Goal: Find specific page/section: Find specific page/section

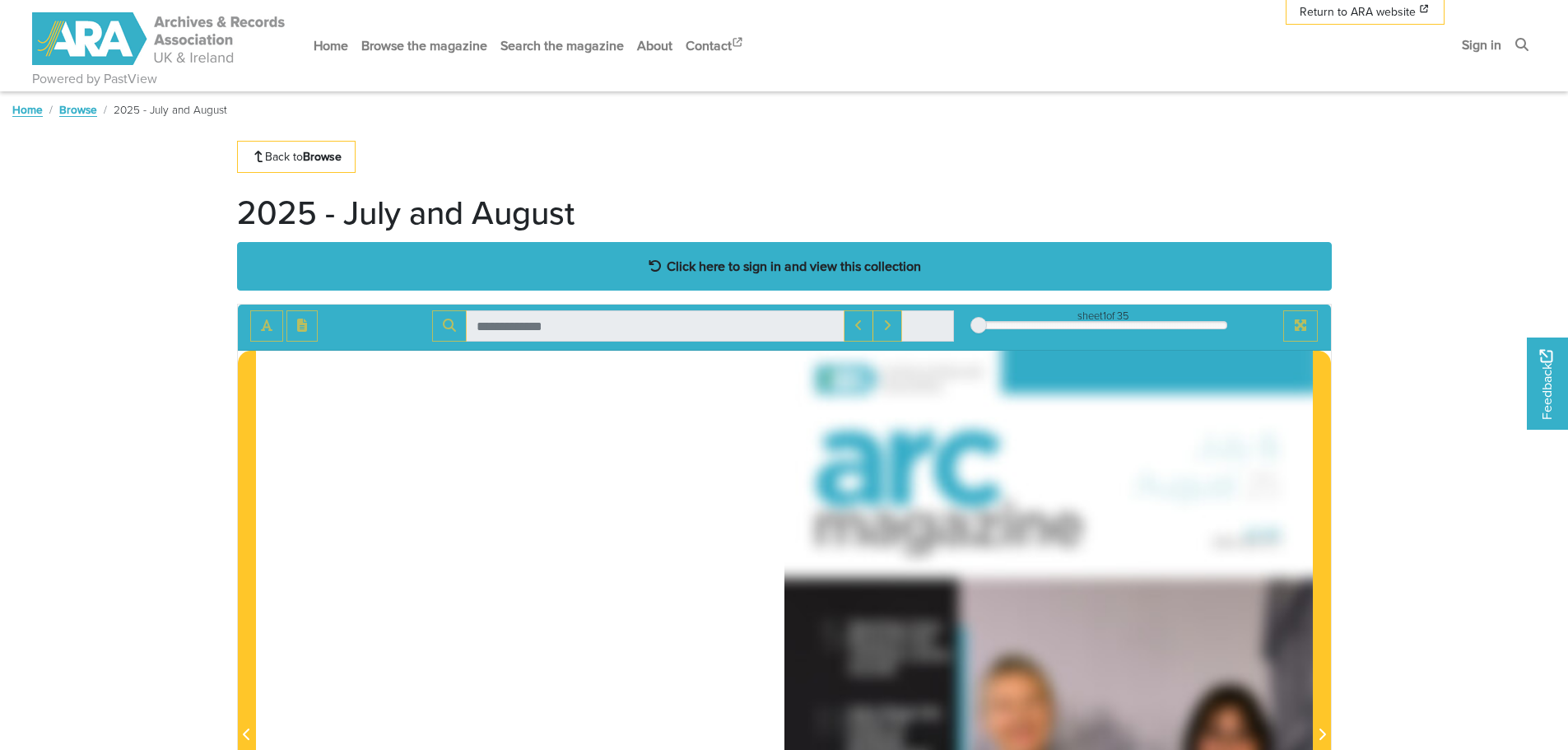
click at [745, 271] on strong "Click here to sign in and view this collection" at bounding box center [793, 266] width 254 height 18
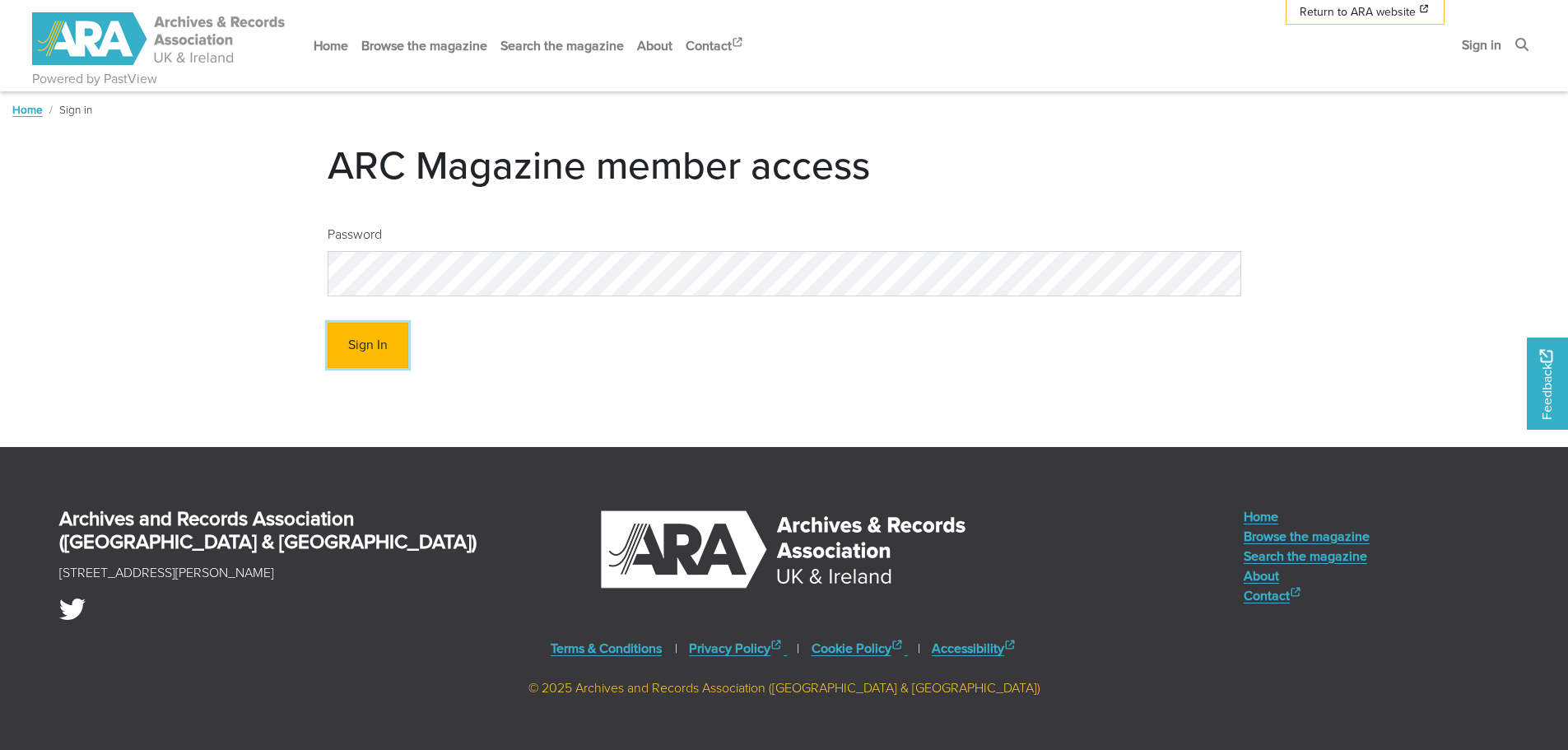
click at [371, 351] on button "Sign In" at bounding box center [368, 345] width 81 height 45
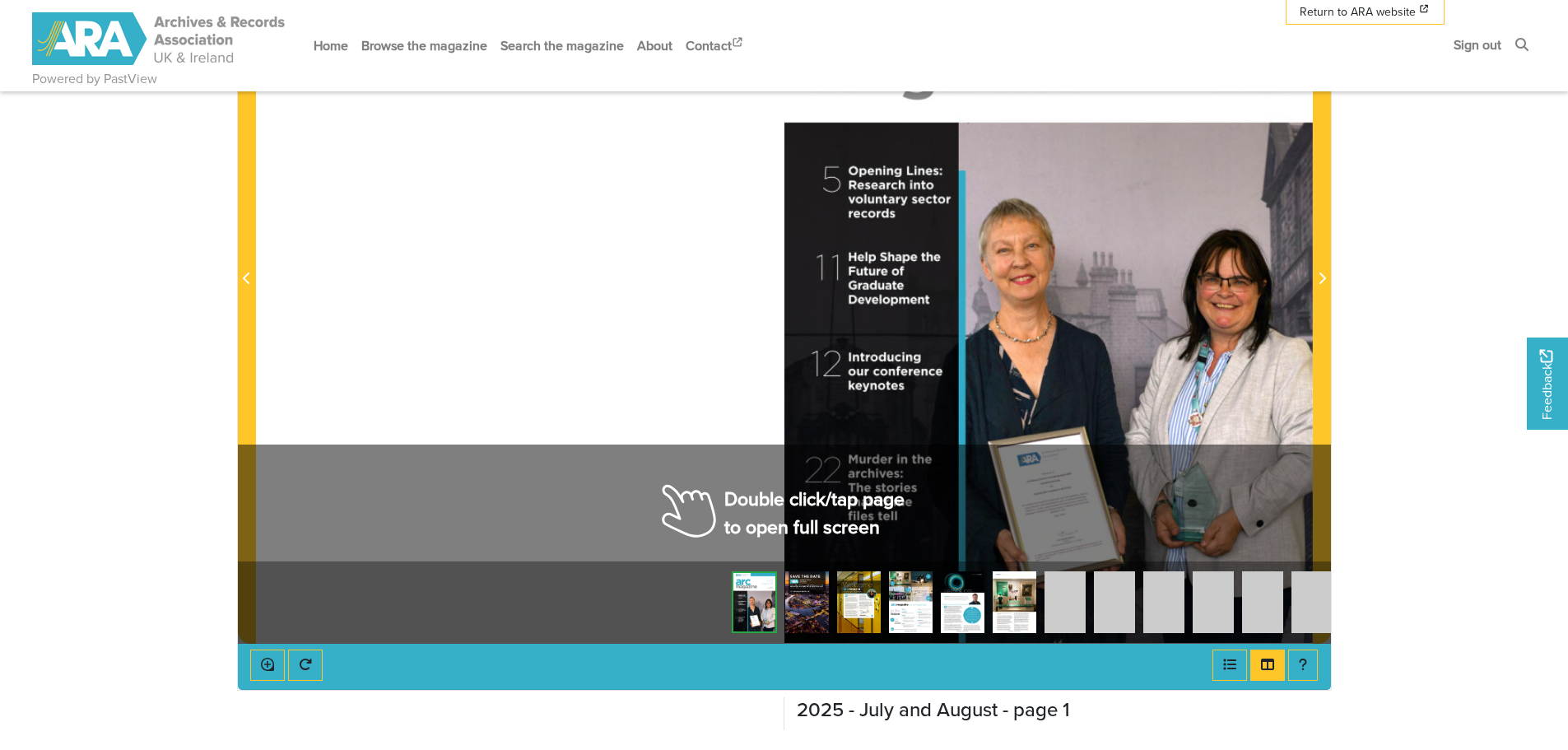
scroll to position [450, 0]
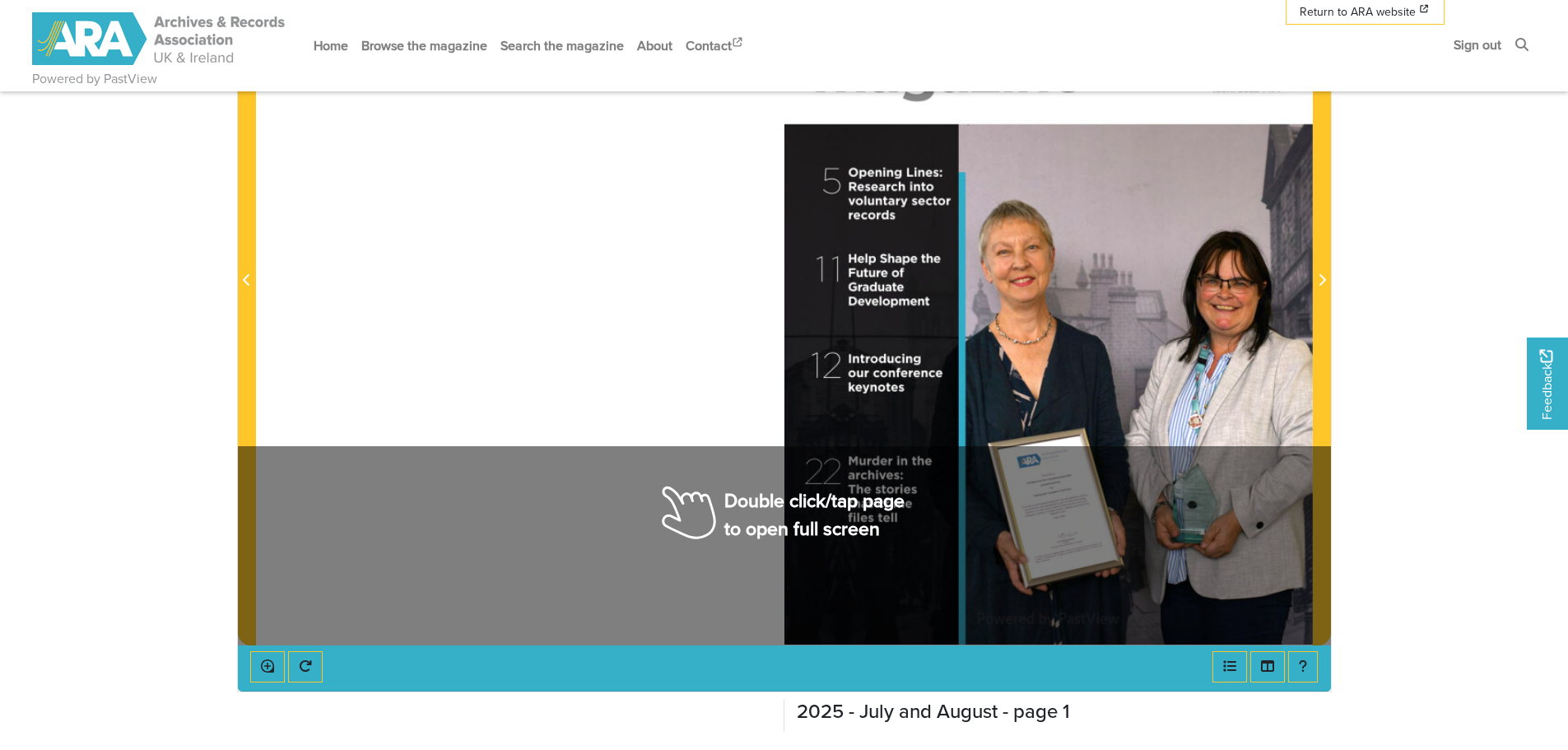
click at [766, 418] on div at bounding box center [784, 270] width 1057 height 748
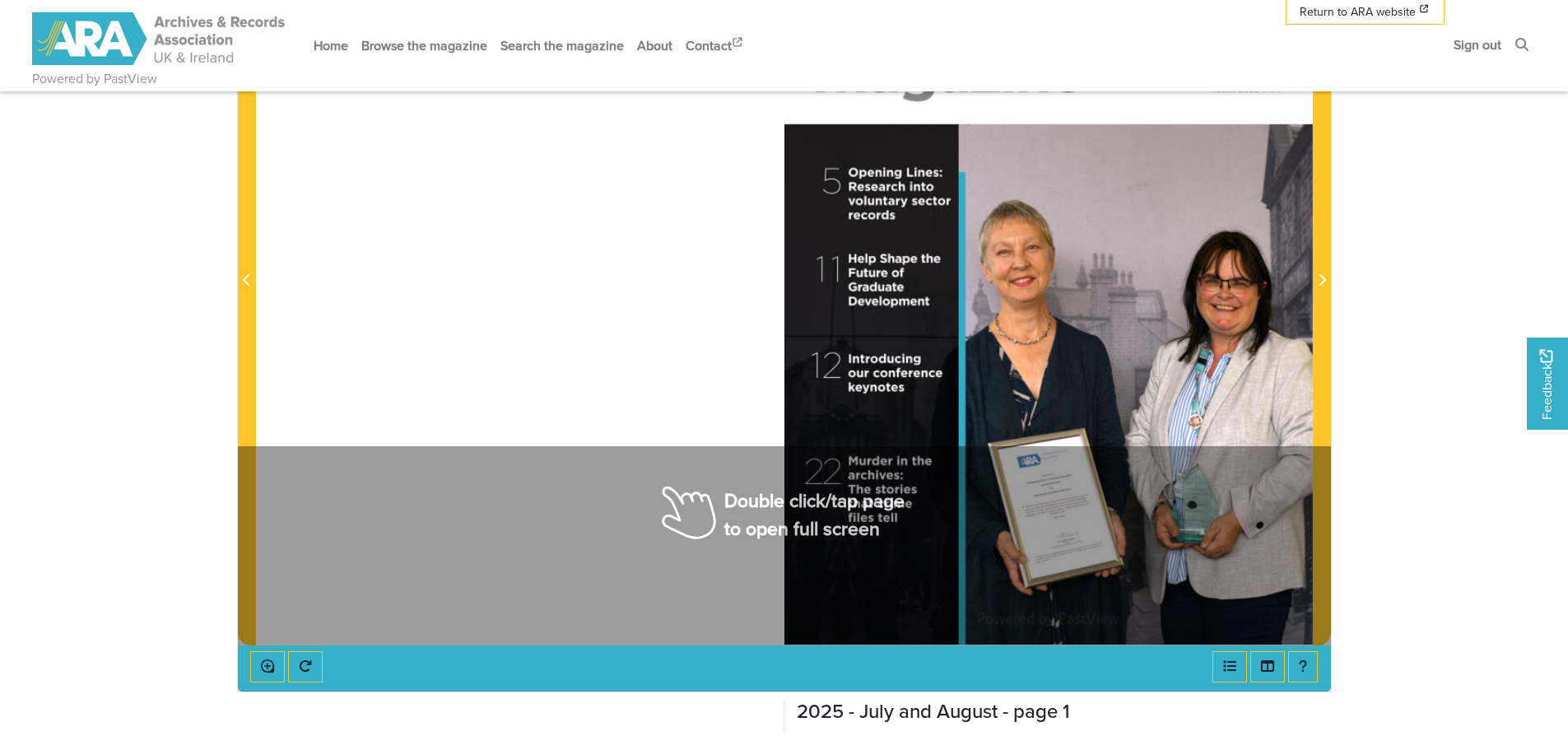
click at [766, 418] on div at bounding box center [784, 270] width 1057 height 748
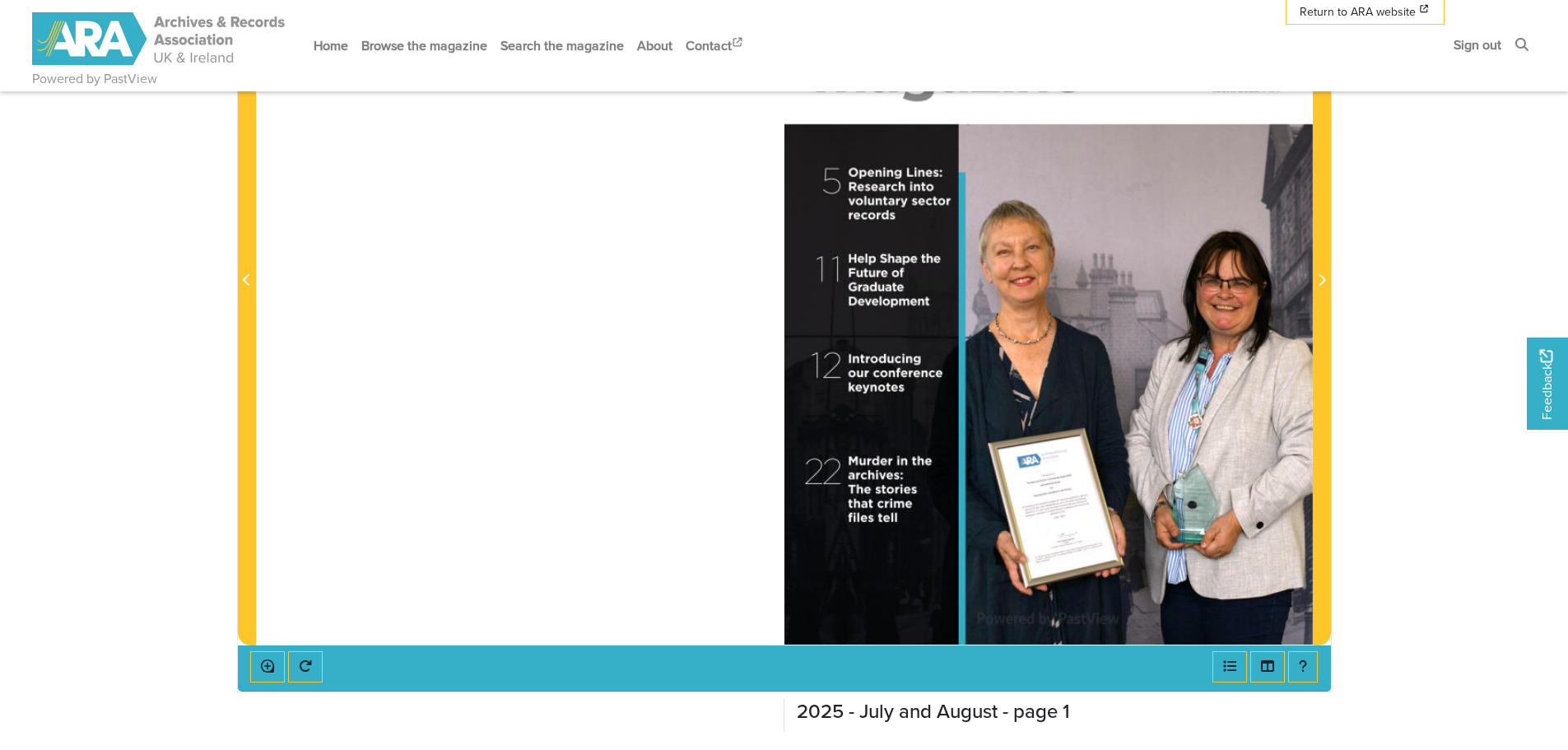
click at [812, 411] on div at bounding box center [1049, 270] width 528 height 748
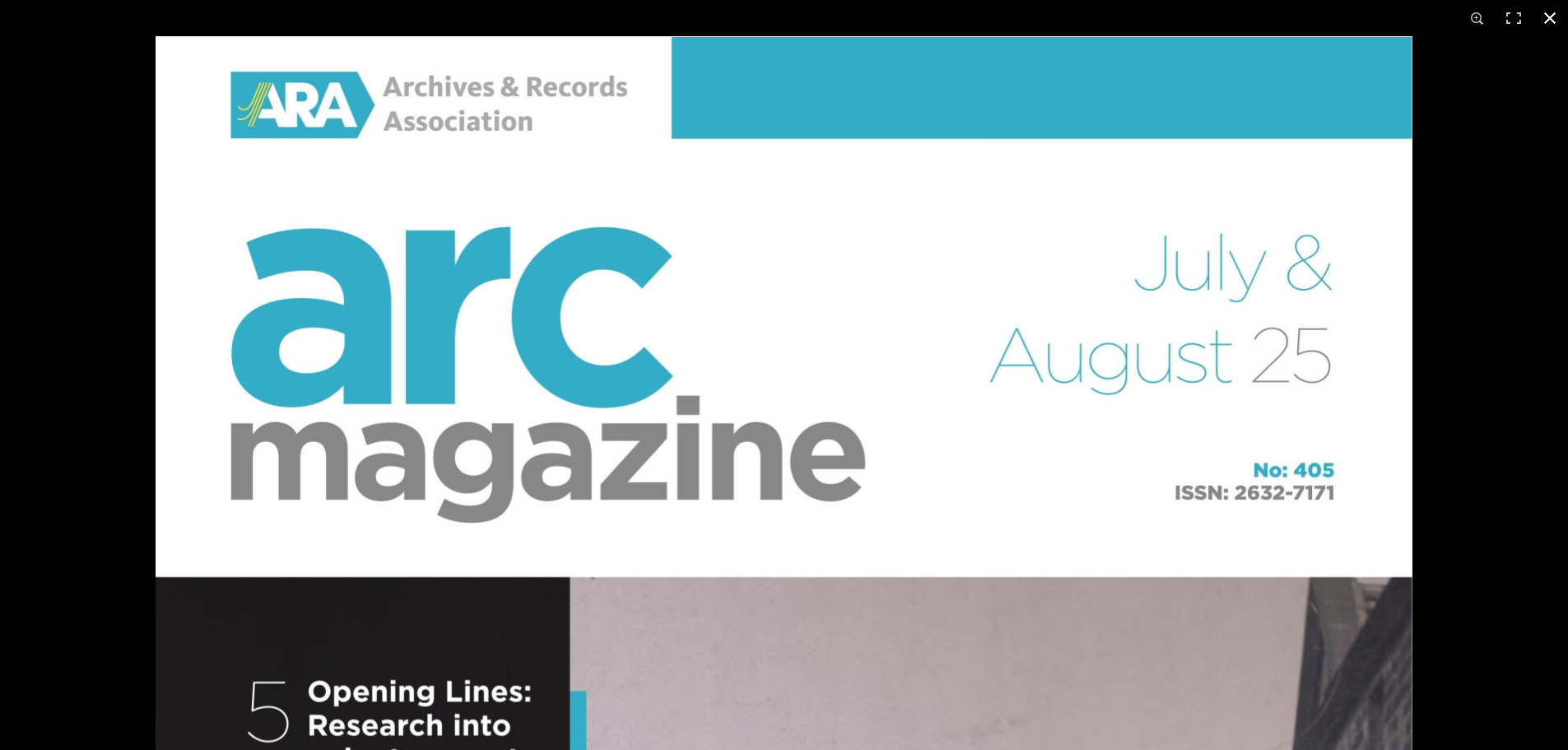
scroll to position [683, 0]
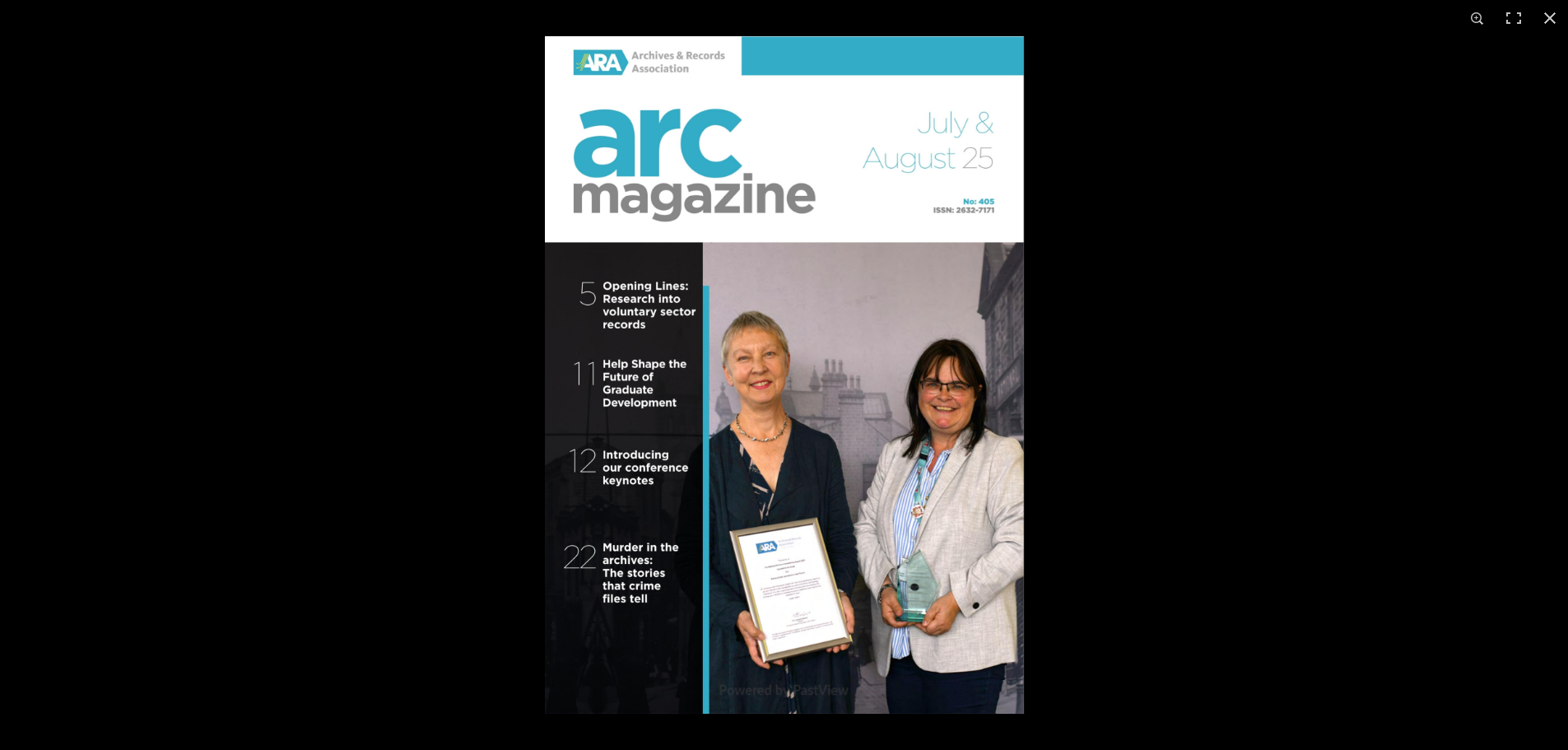
click at [1017, 410] on img at bounding box center [784, 375] width 479 height 677
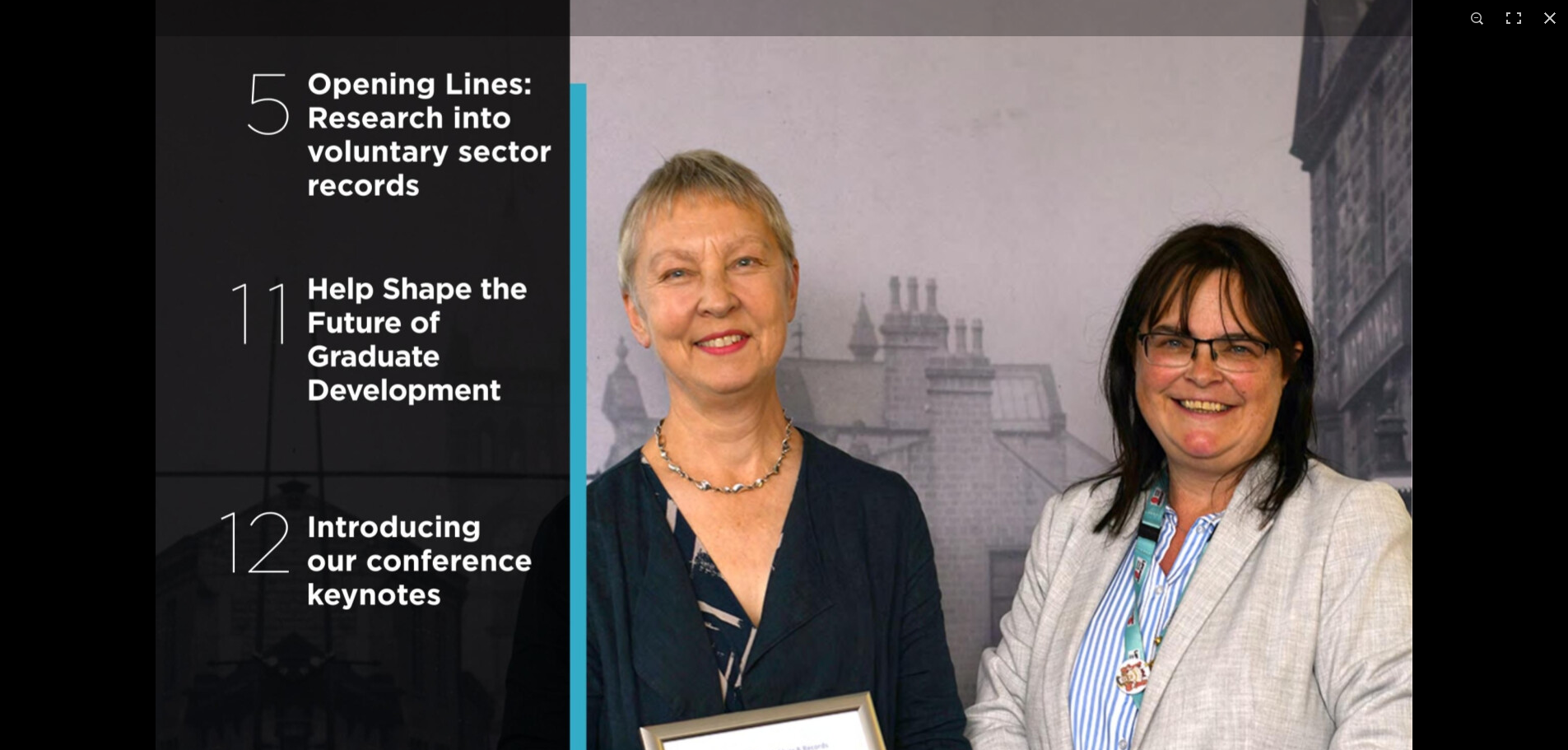
click at [790, 341] on img at bounding box center [784, 317] width 1257 height 1778
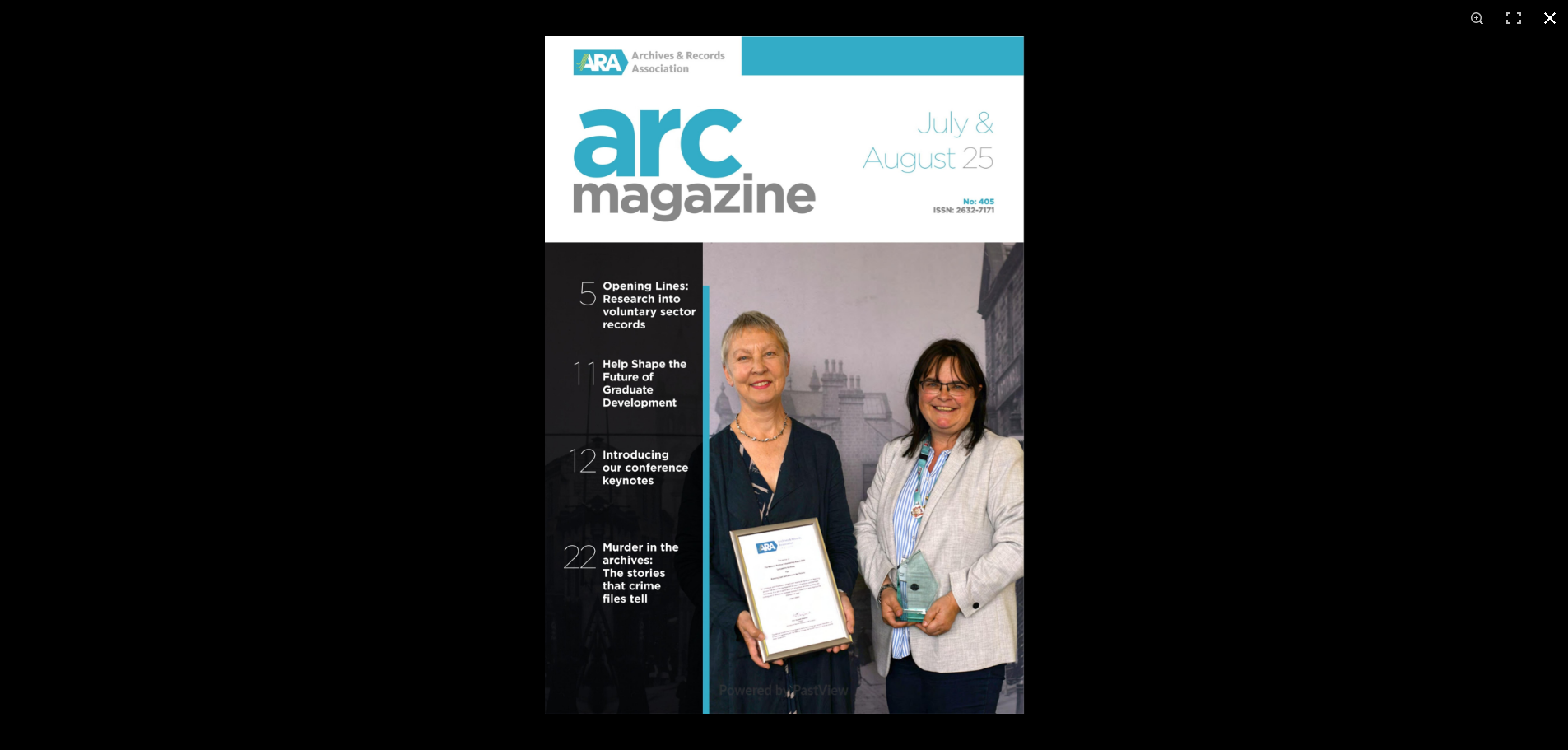
click at [1298, 414] on div at bounding box center [1329, 411] width 1568 height 750
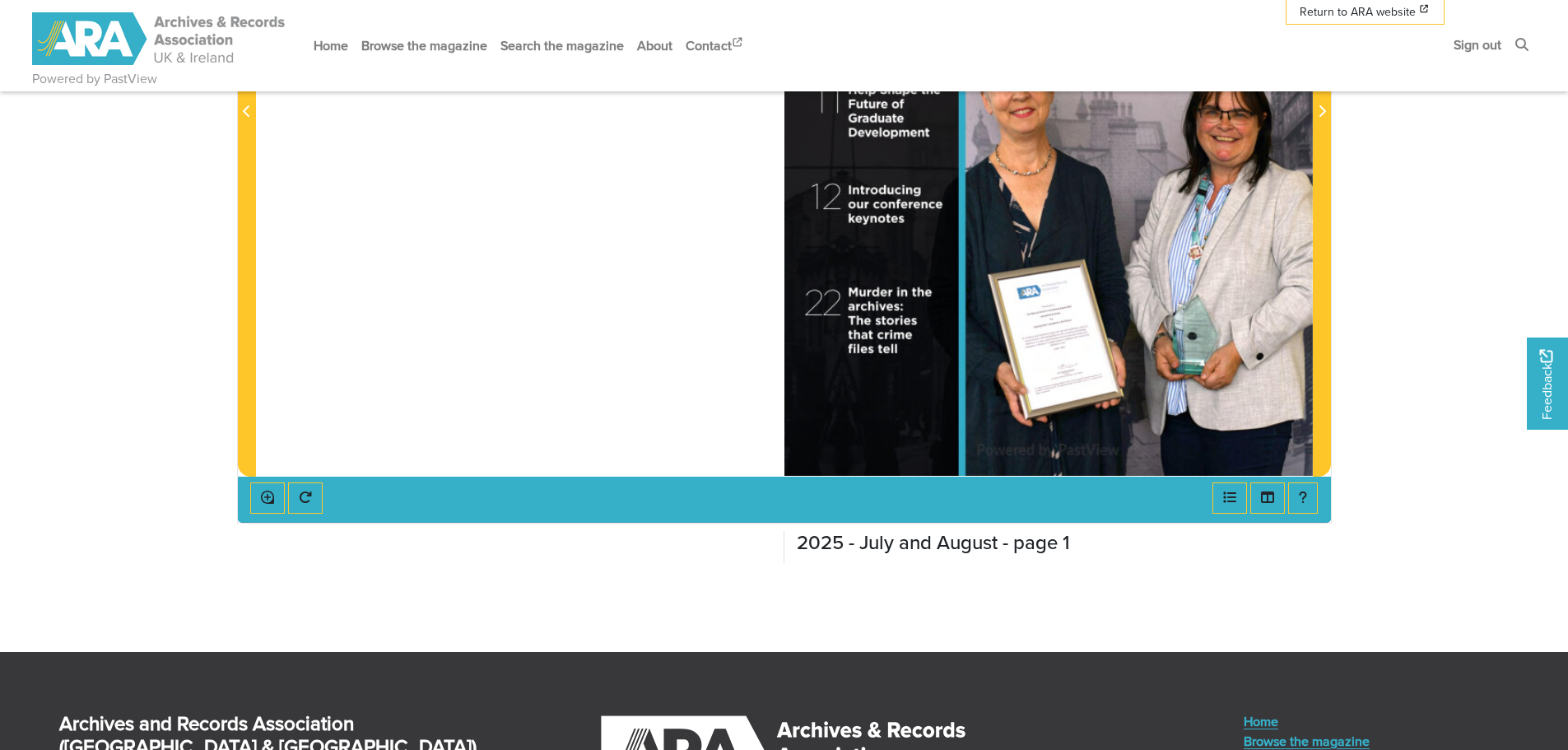
scroll to position [584, 0]
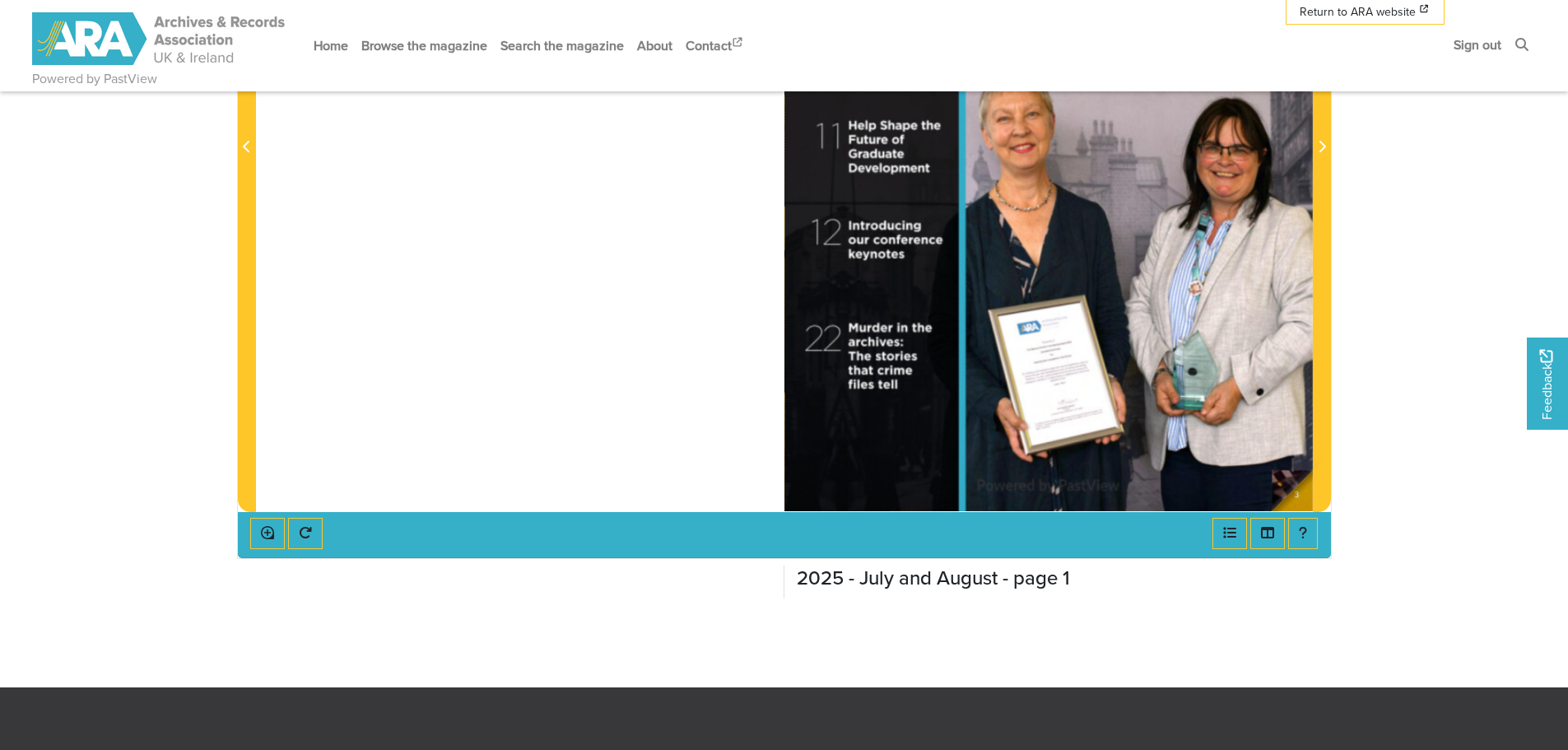
click at [1297, 491] on div at bounding box center [1049, 137] width 528 height 748
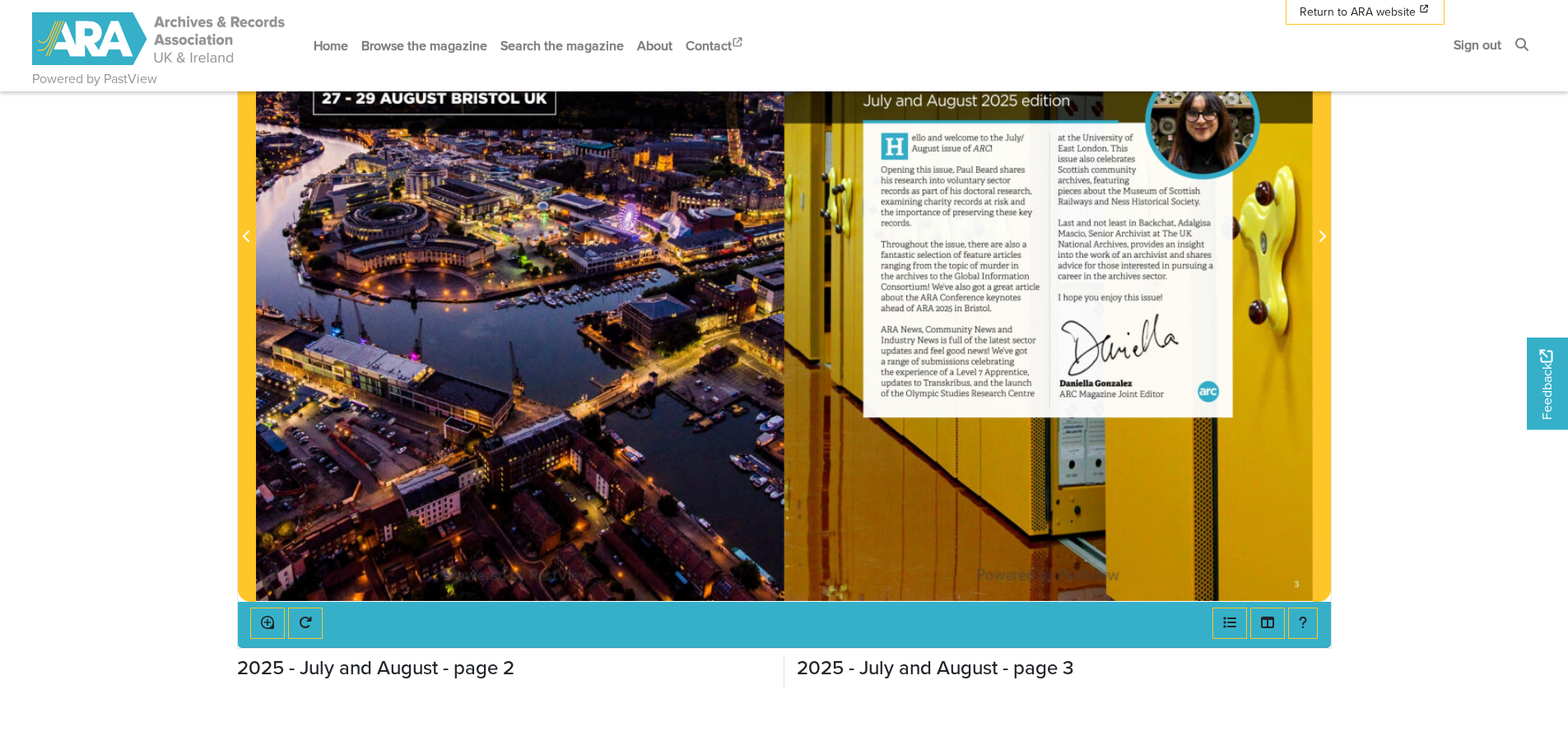
scroll to position [449, 0]
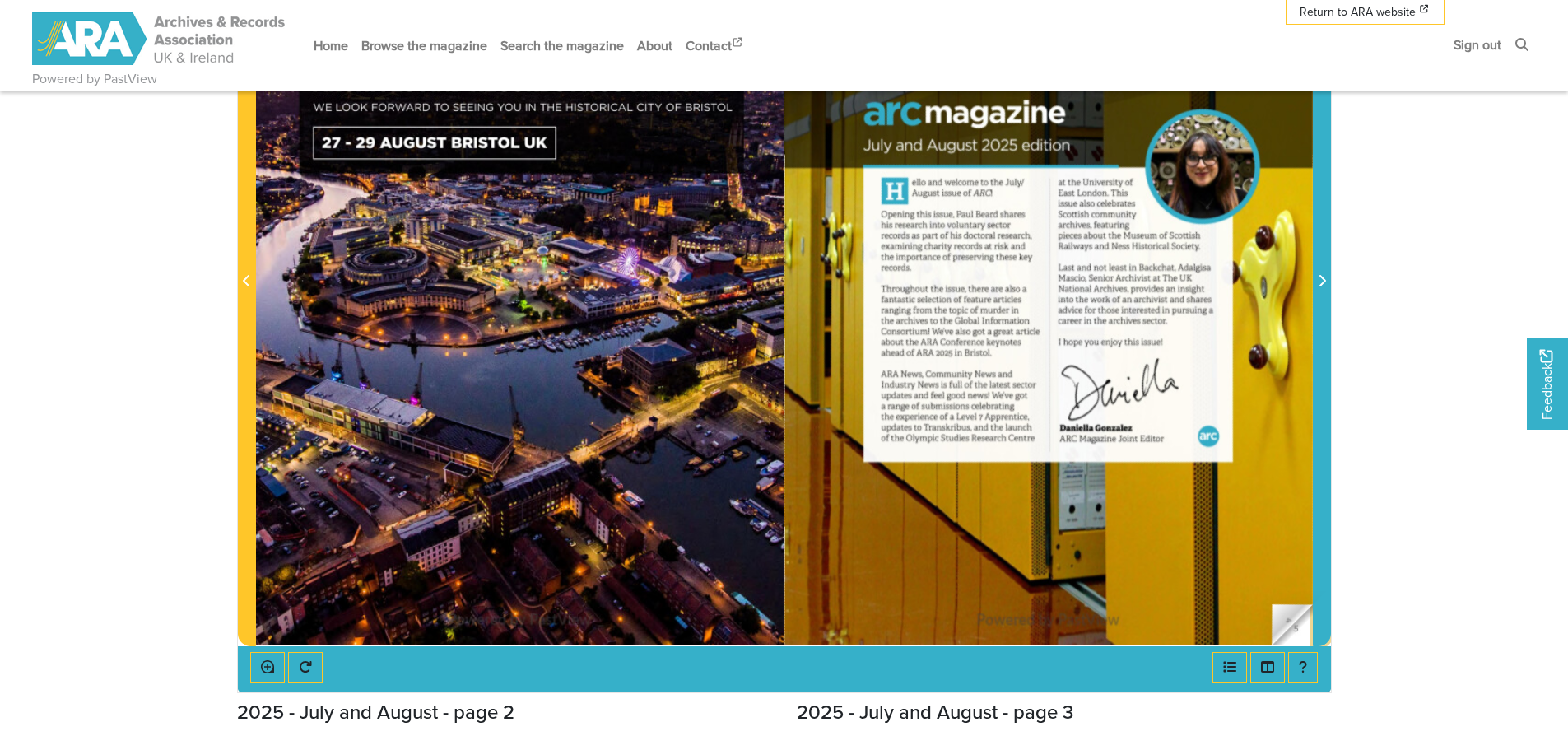
click at [1314, 637] on span "Next Page" at bounding box center [1322, 271] width 17 height 746
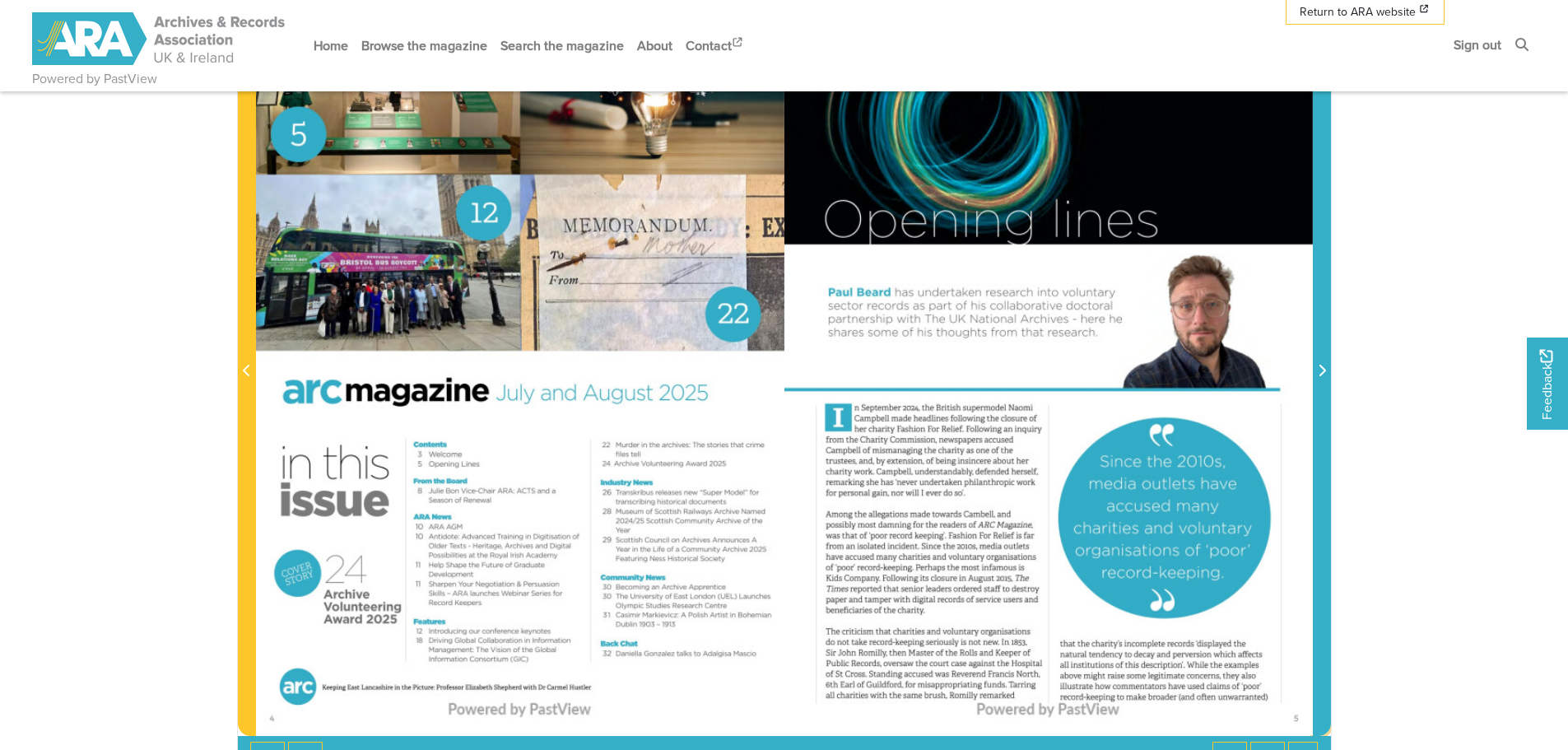
scroll to position [449, 0]
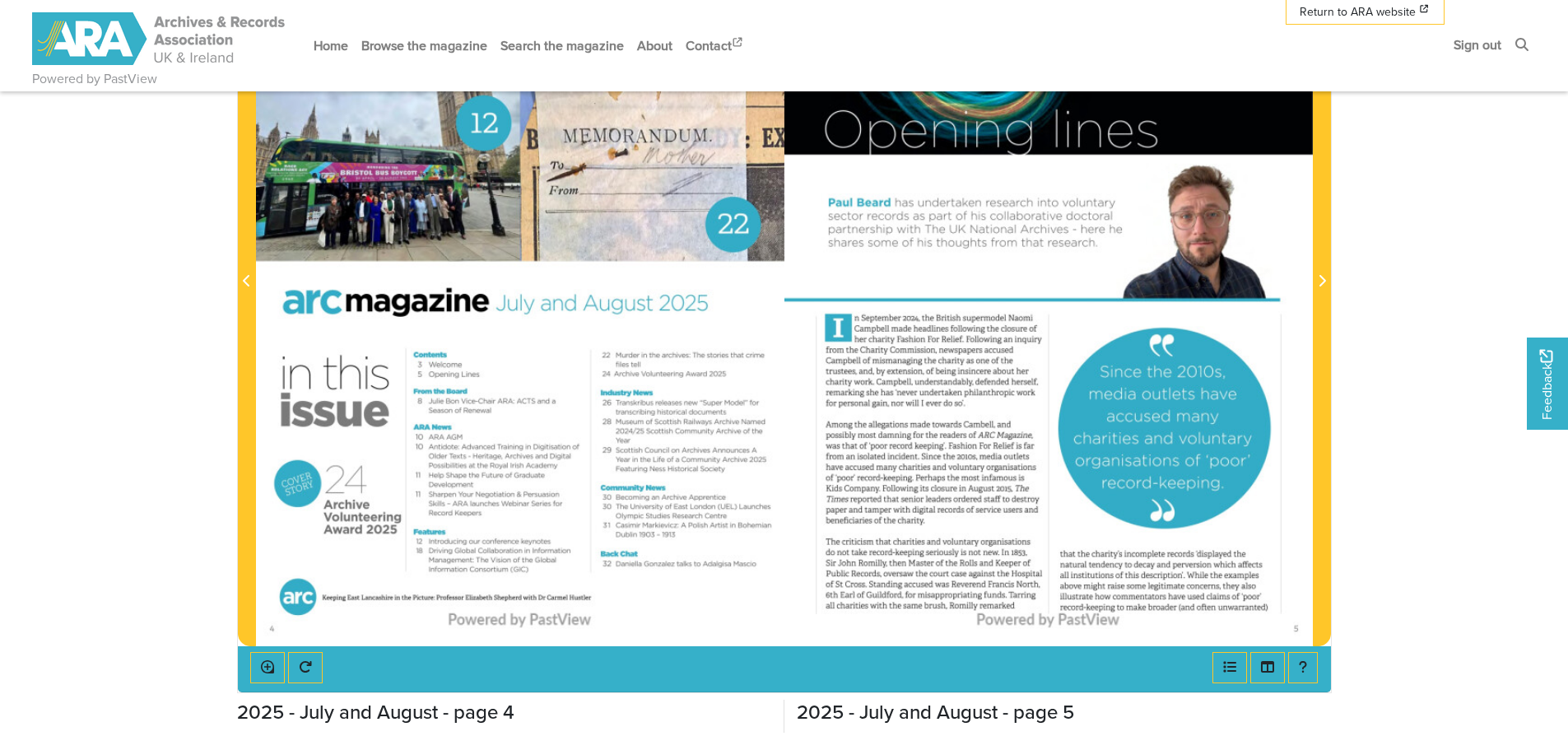
click at [897, 447] on div at bounding box center [1049, 271] width 528 height 748
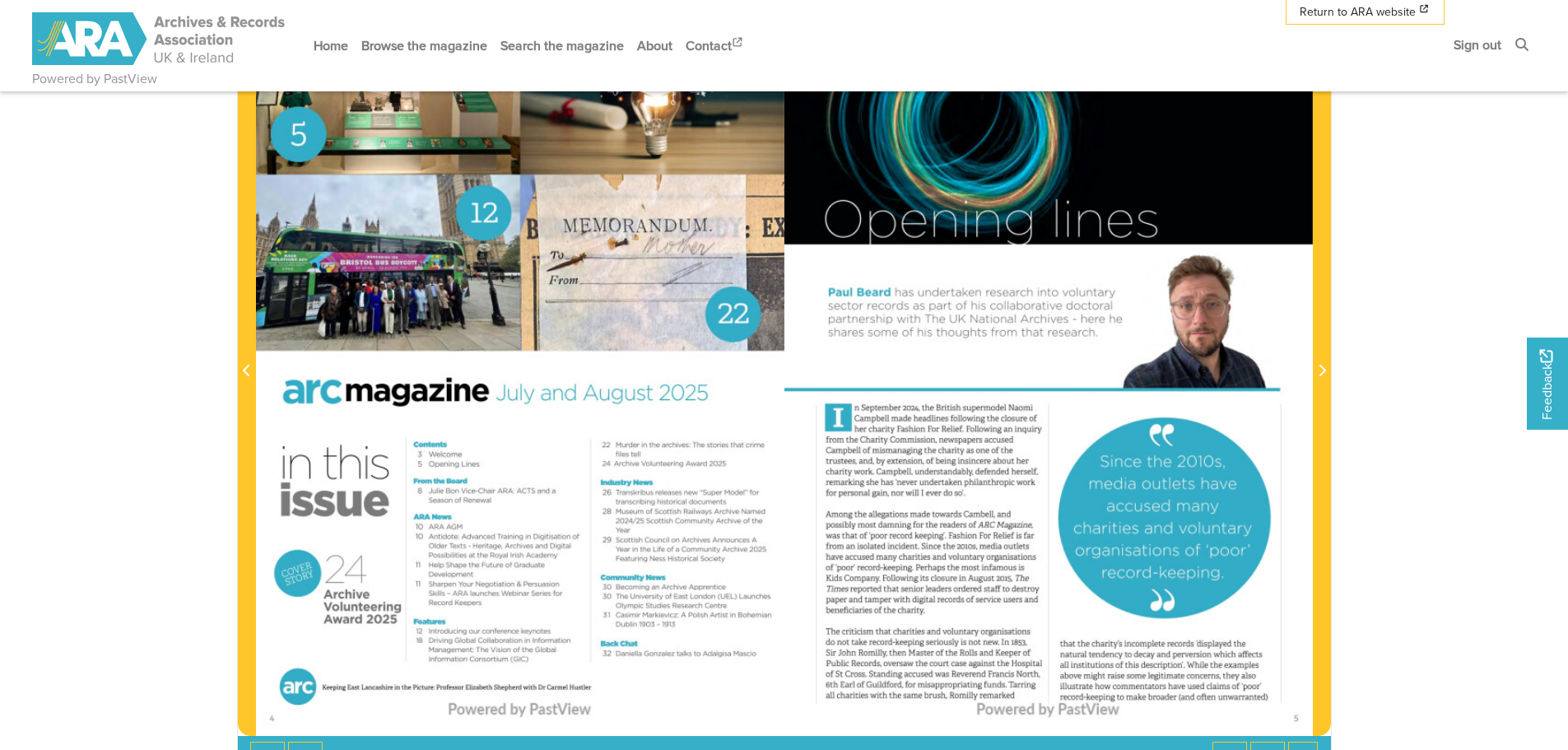
scroll to position [315, 0]
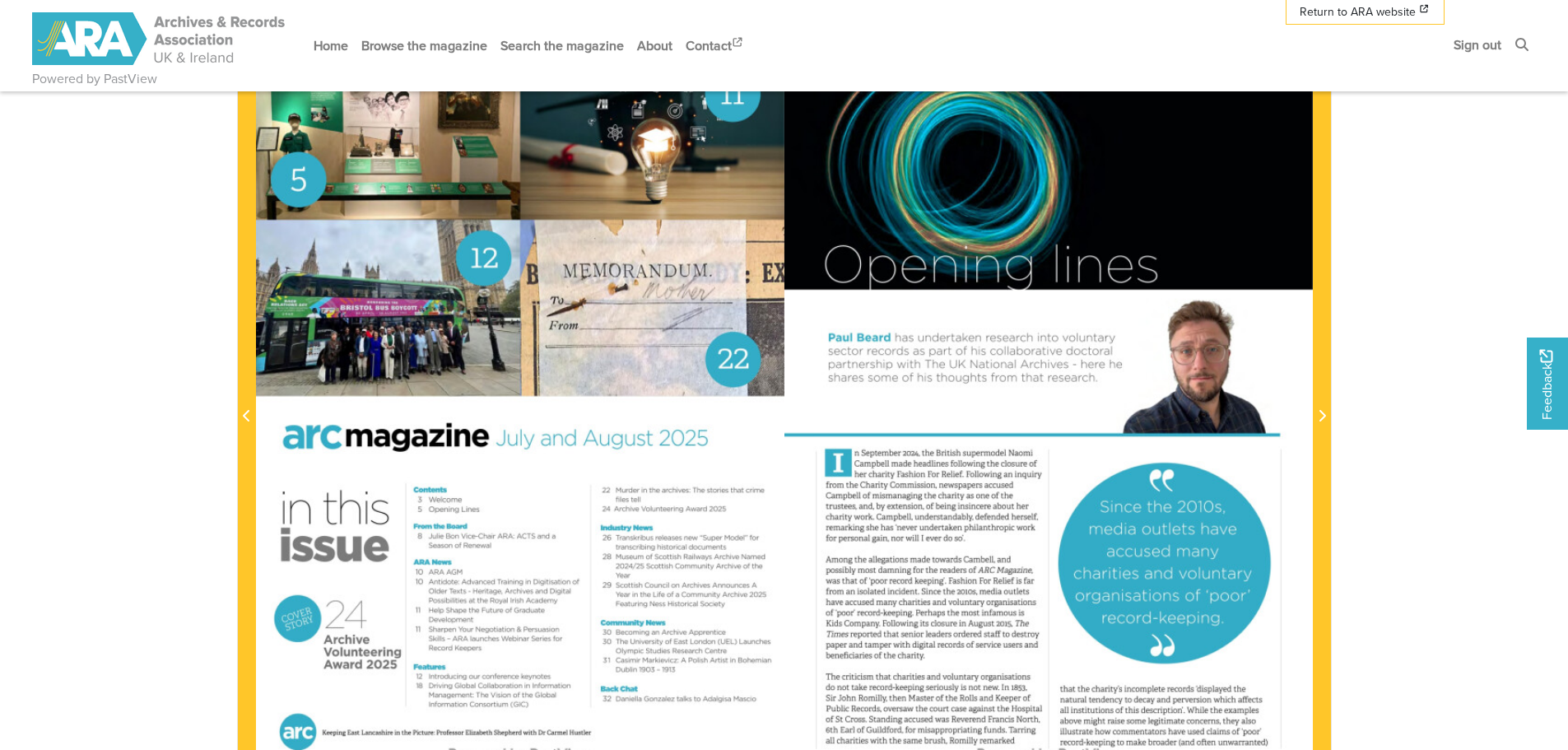
click at [945, 492] on div at bounding box center [1049, 406] width 528 height 748
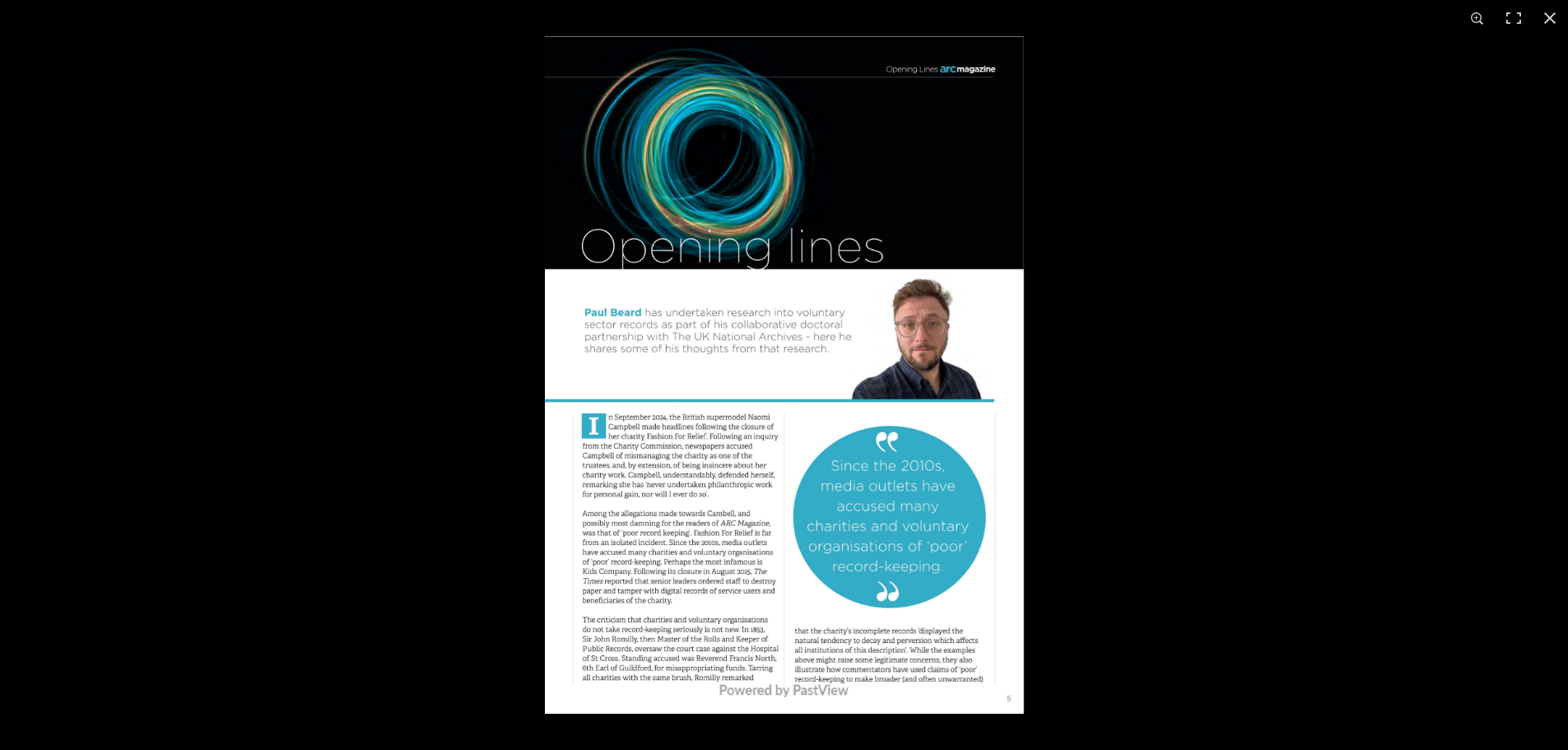
click at [1016, 711] on img at bounding box center [784, 375] width 479 height 677
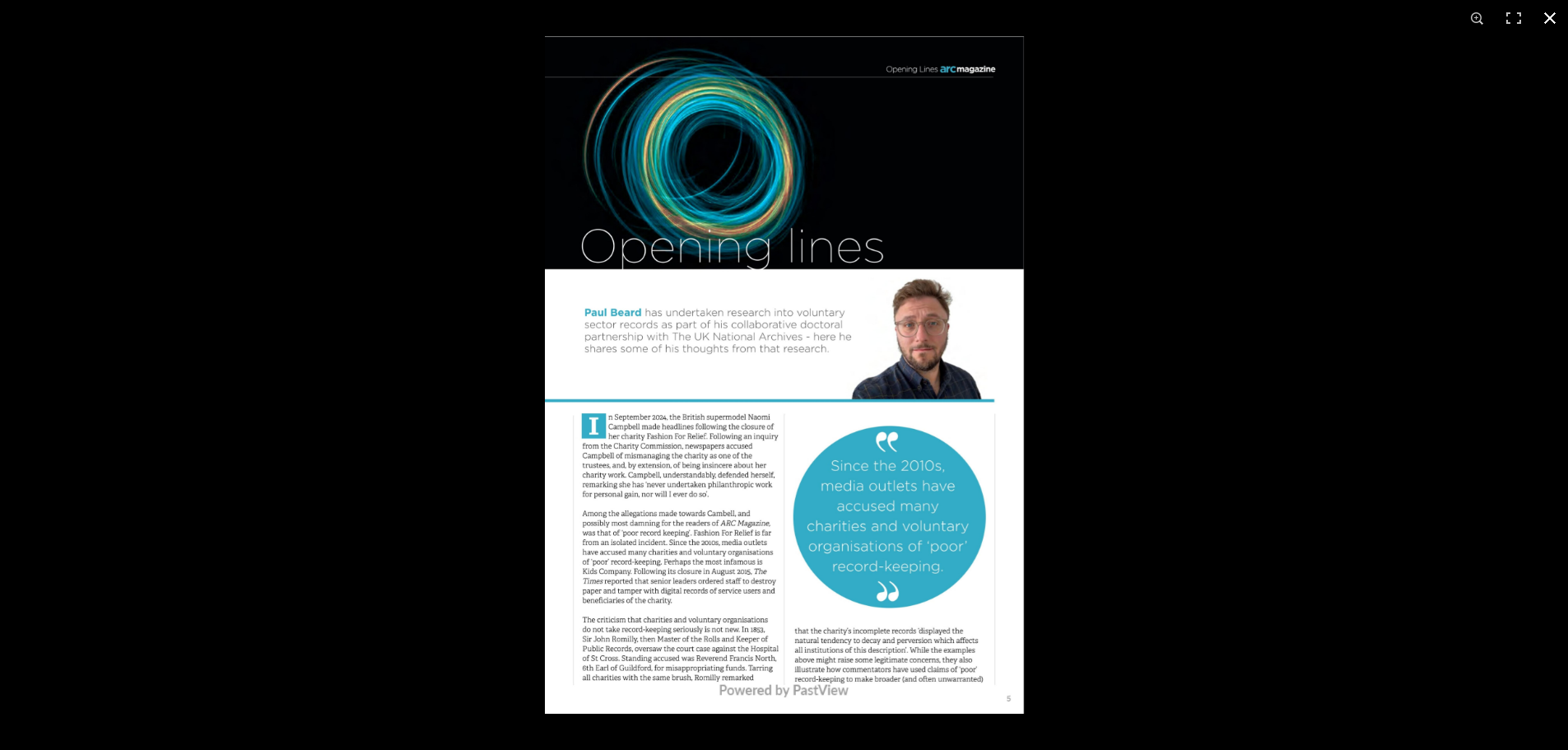
click at [1226, 608] on div at bounding box center [1329, 411] width 1568 height 750
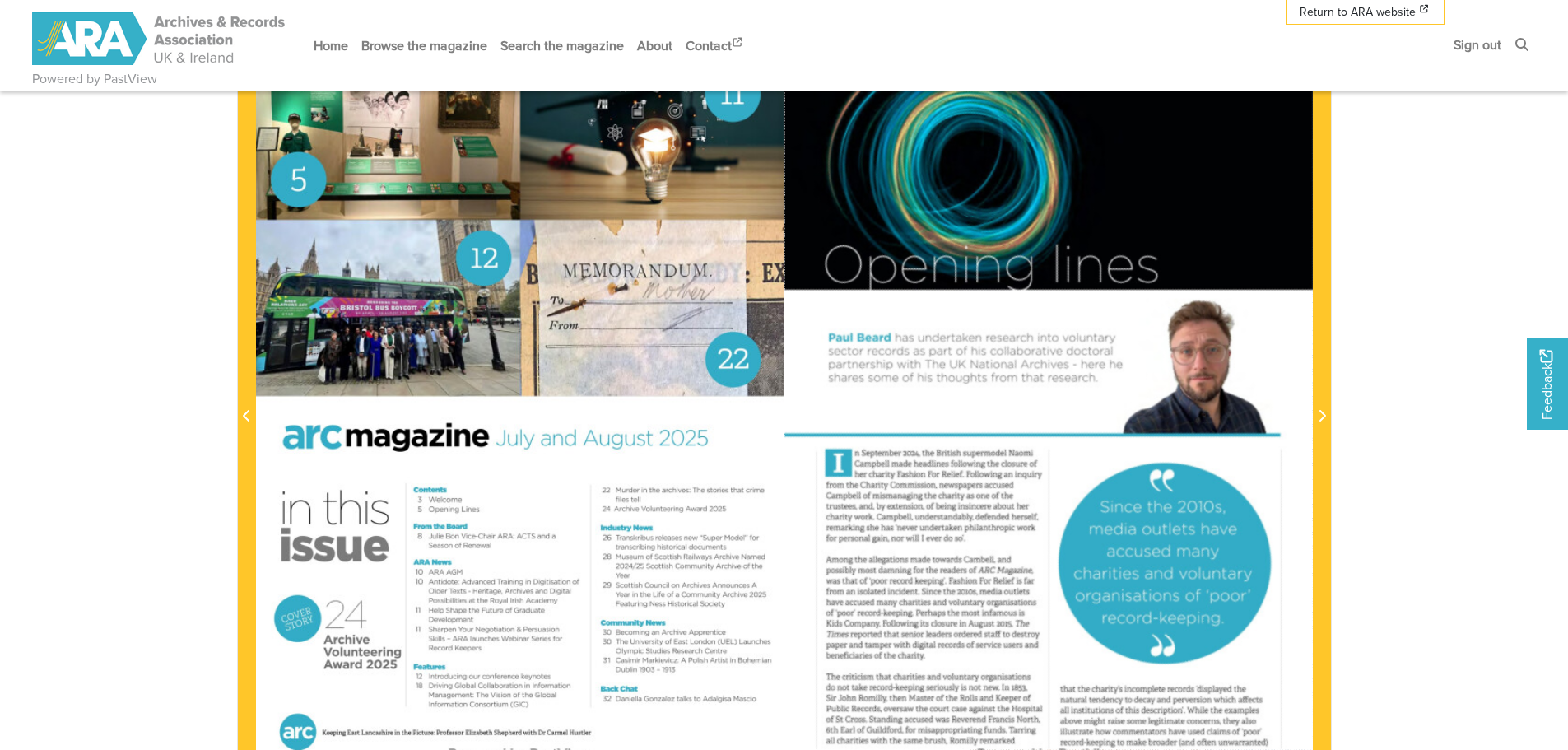
scroll to position [404, 0]
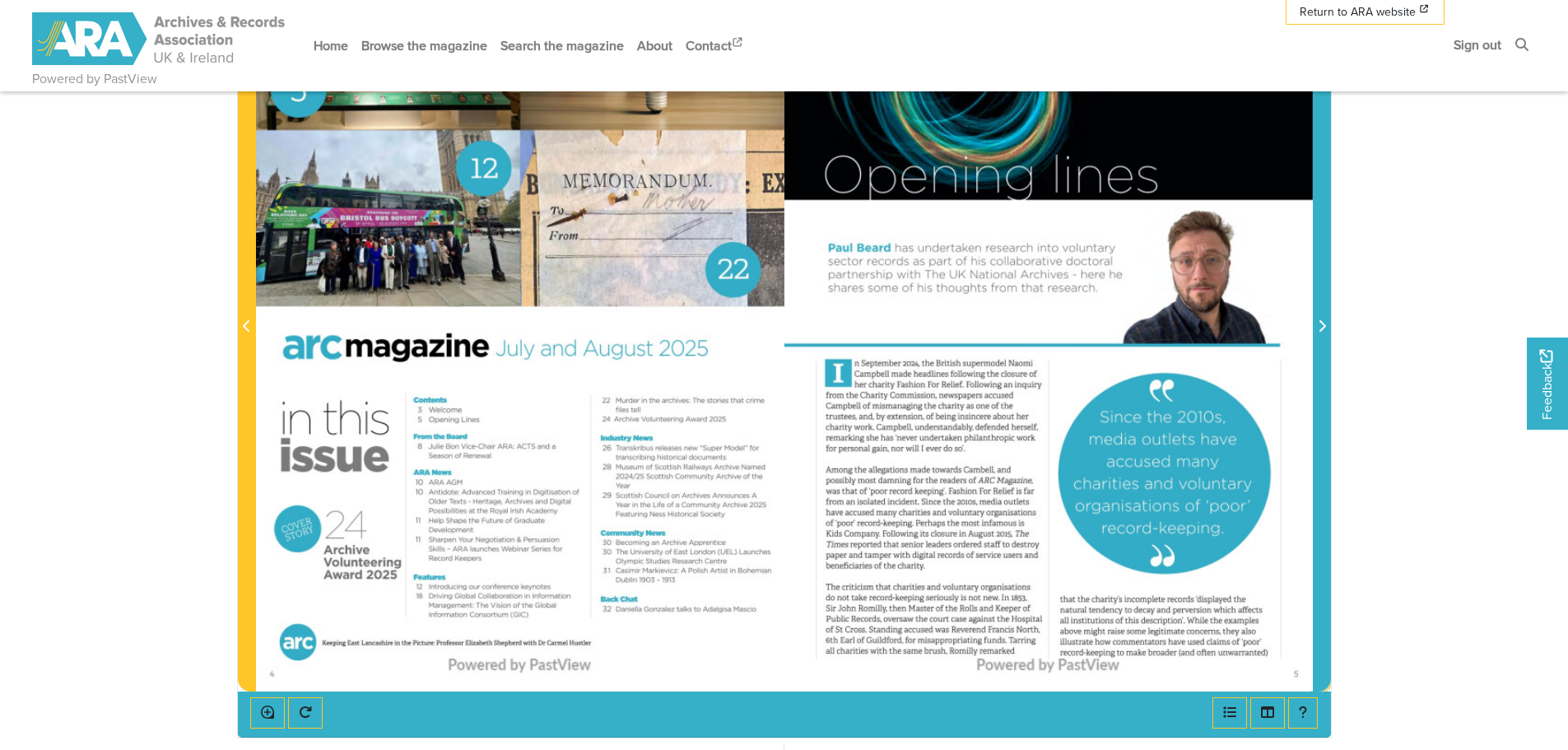
click at [1323, 322] on icon "Next Page" at bounding box center [1322, 326] width 8 height 13
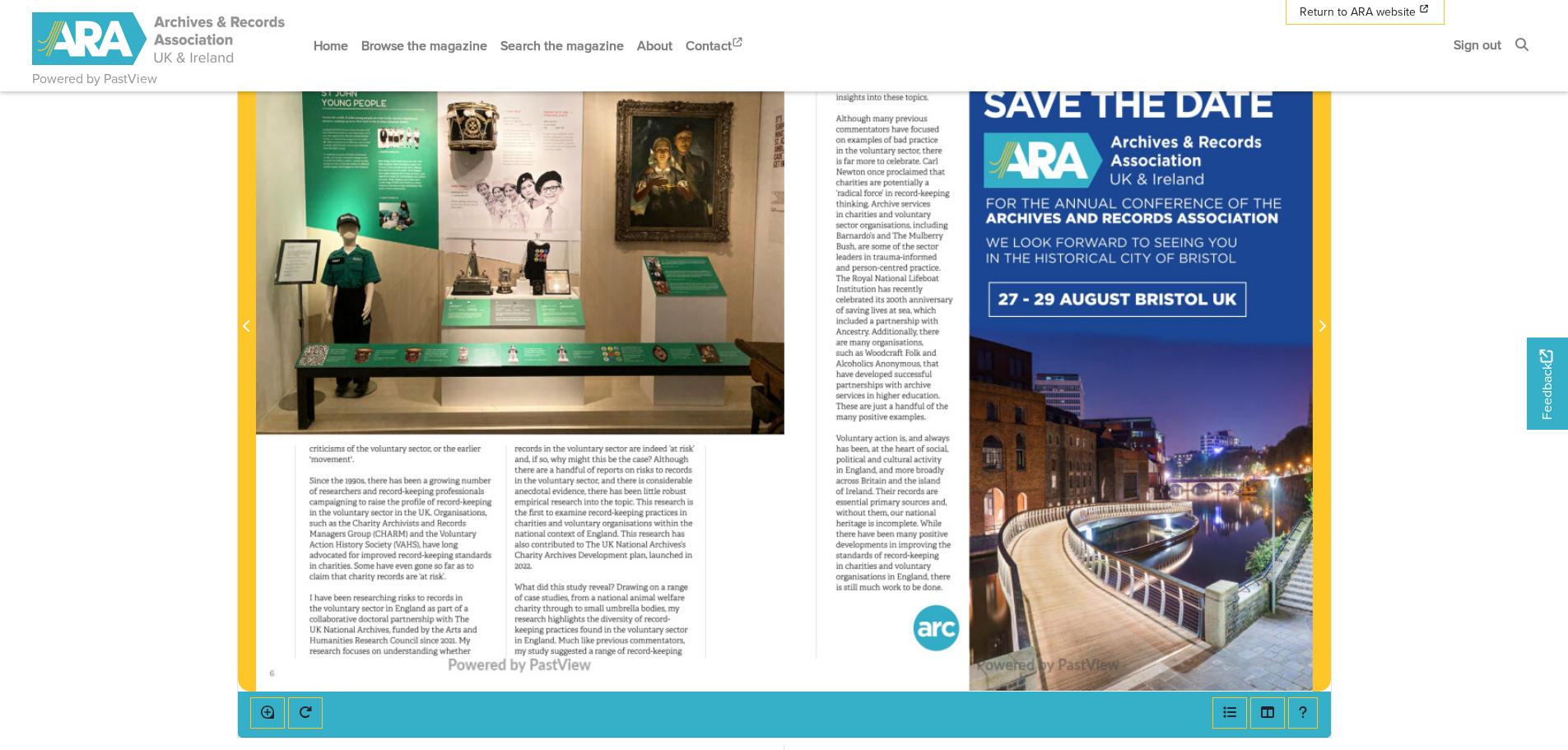
click at [374, 535] on div at bounding box center [520, 316] width 528 height 748
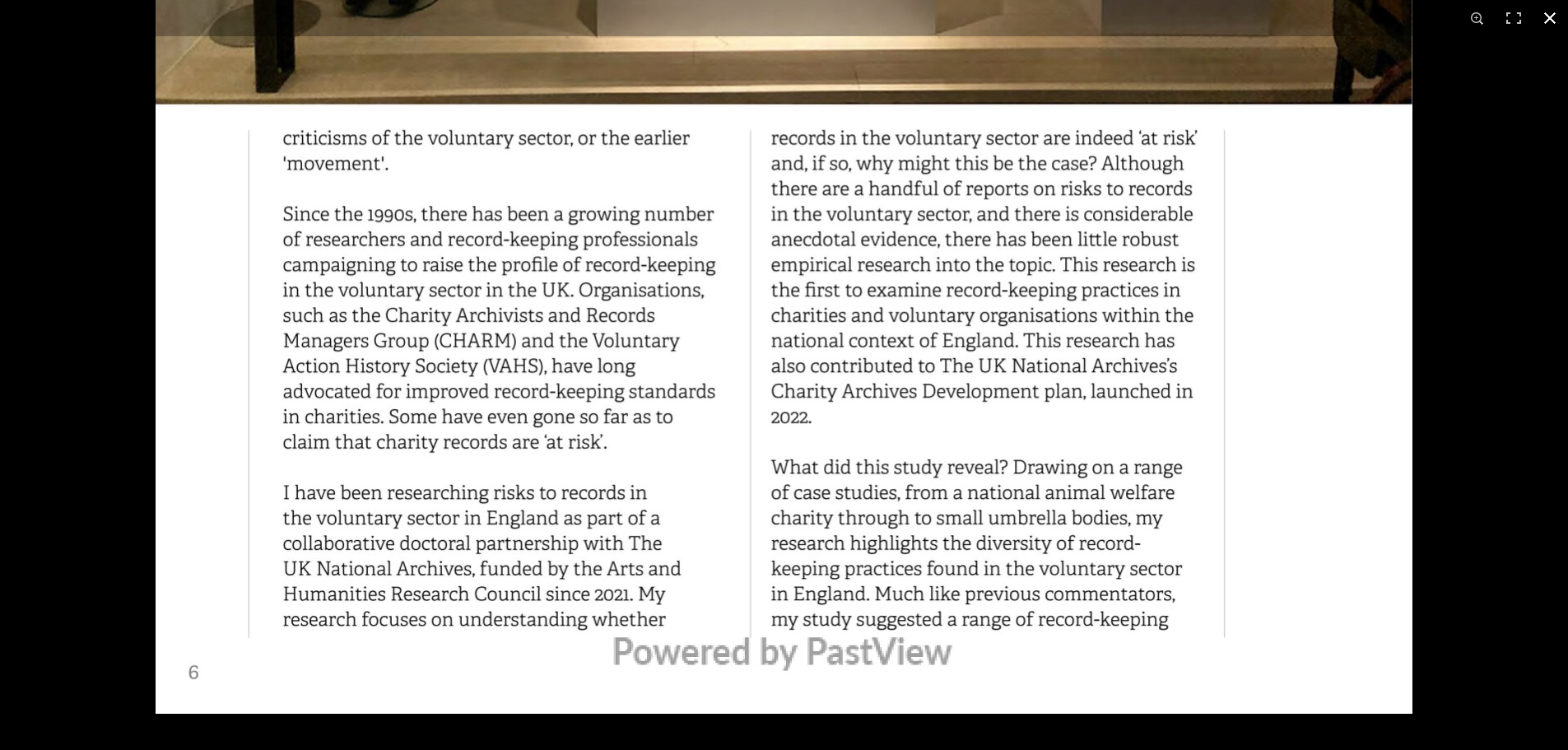
click at [1544, 16] on button at bounding box center [1550, 18] width 36 height 36
